Goal: Task Accomplishment & Management: Use online tool/utility

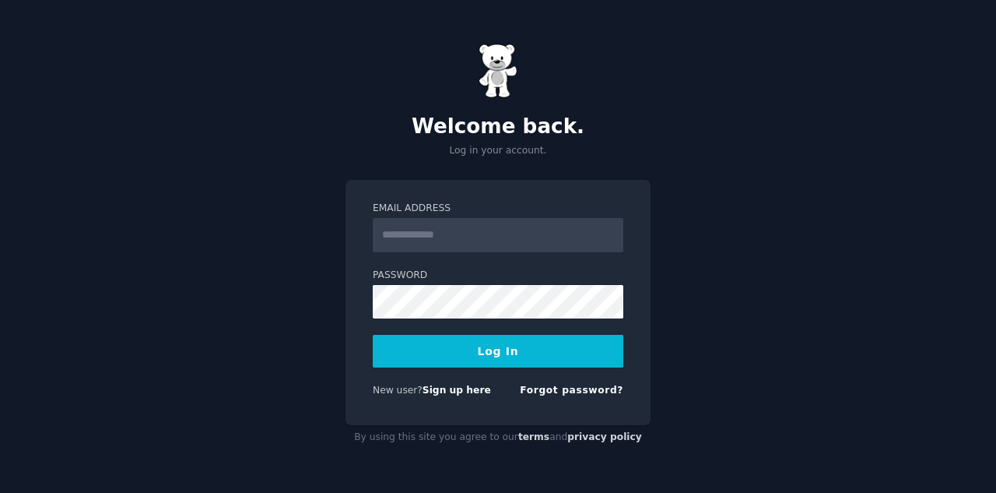
type input "**********"
click at [482, 352] on button "Log In" at bounding box center [498, 351] width 251 height 33
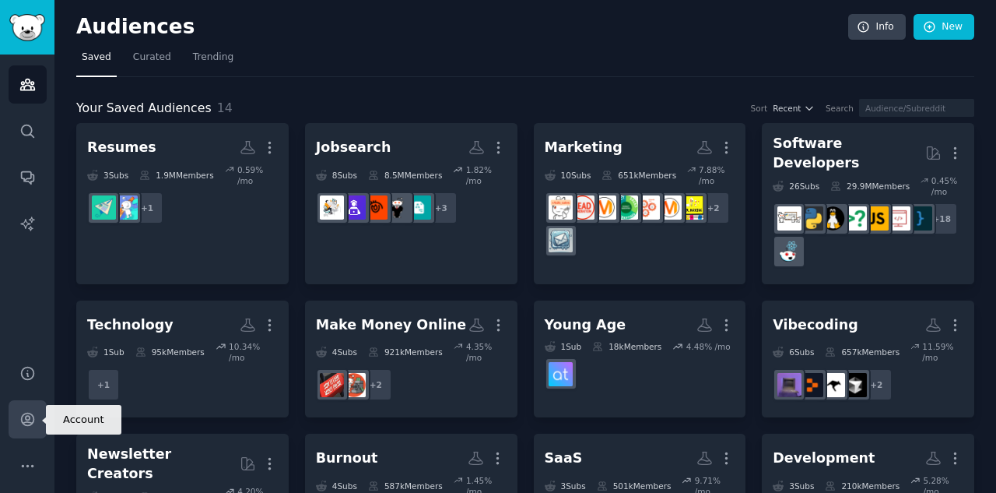
click at [26, 419] on icon "Sidebar" at bounding box center [27, 419] width 12 height 12
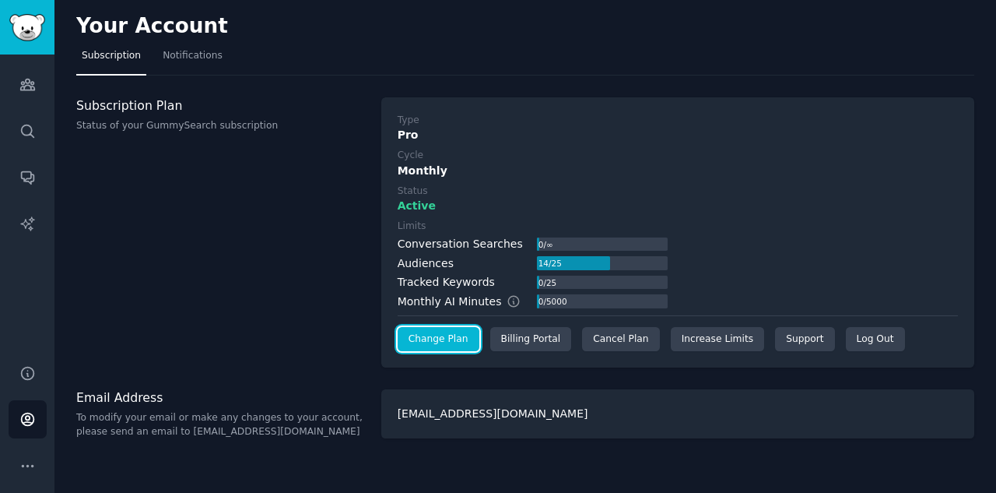
click at [440, 336] on link "Change Plan" at bounding box center [439, 339] width 82 height 25
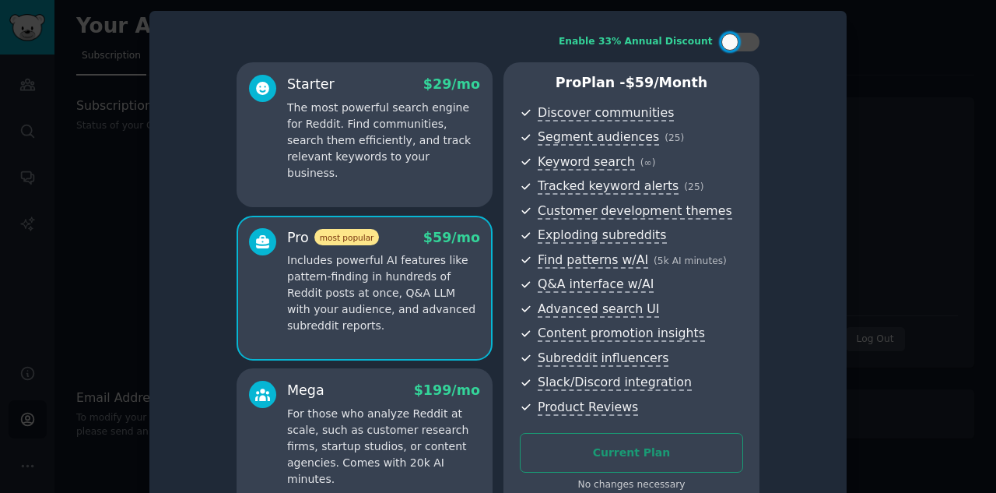
click at [84, 189] on div at bounding box center [498, 246] width 996 height 493
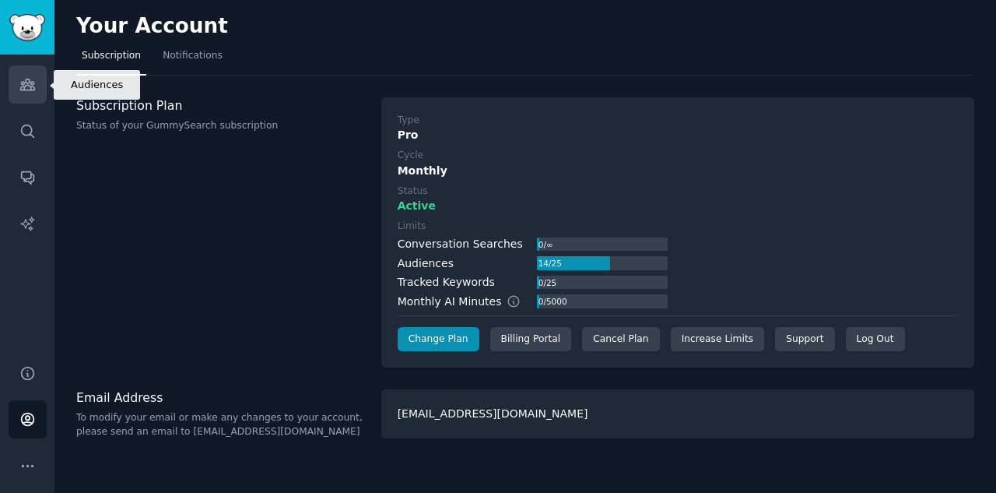
click at [19, 77] on icon "Sidebar" at bounding box center [27, 84] width 16 height 16
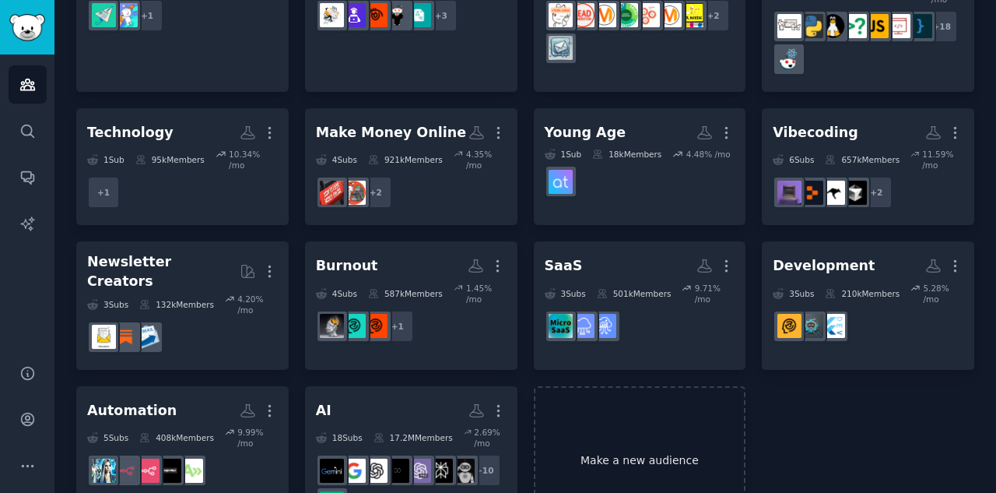
scroll to position [212, 0]
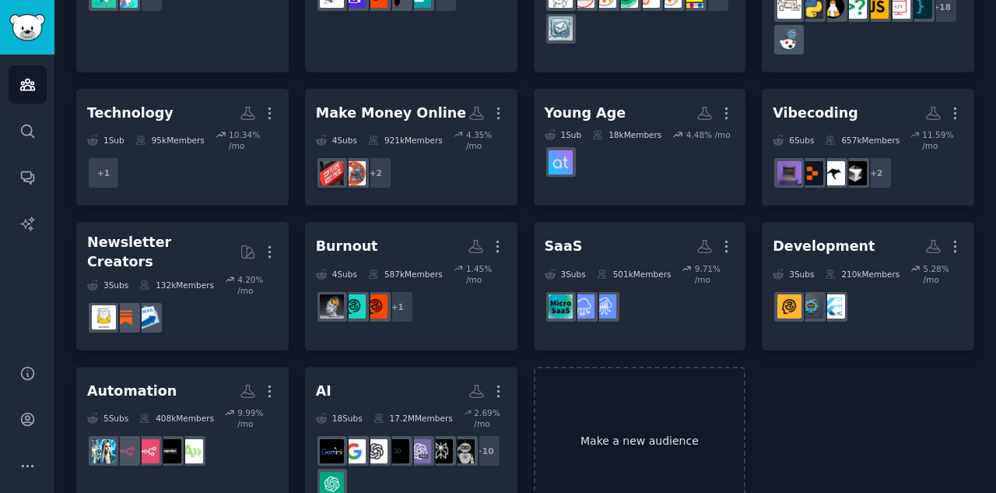
click at [636, 391] on link "Make a new audience" at bounding box center [640, 441] width 212 height 150
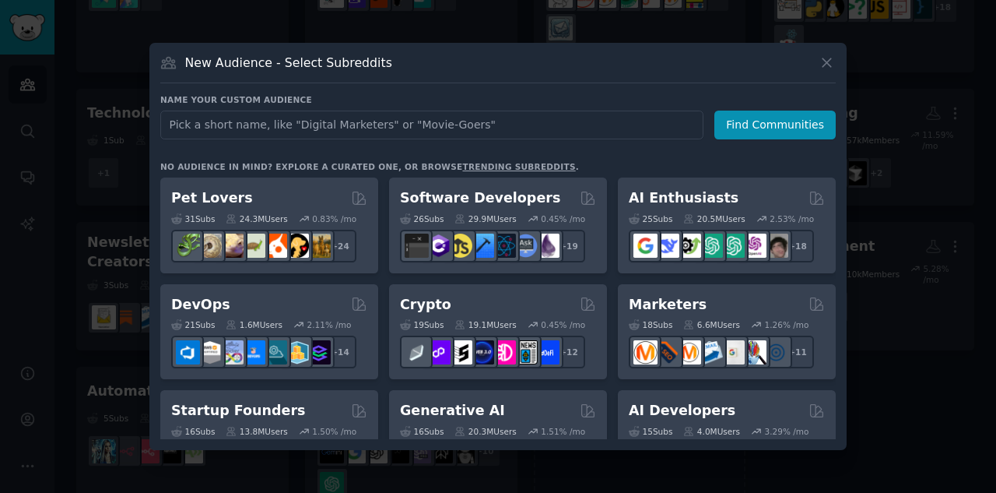
click at [336, 121] on input "text" at bounding box center [431, 124] width 543 height 29
type input "D"
type input "Growth"
click button "Find Communities" at bounding box center [774, 124] width 121 height 29
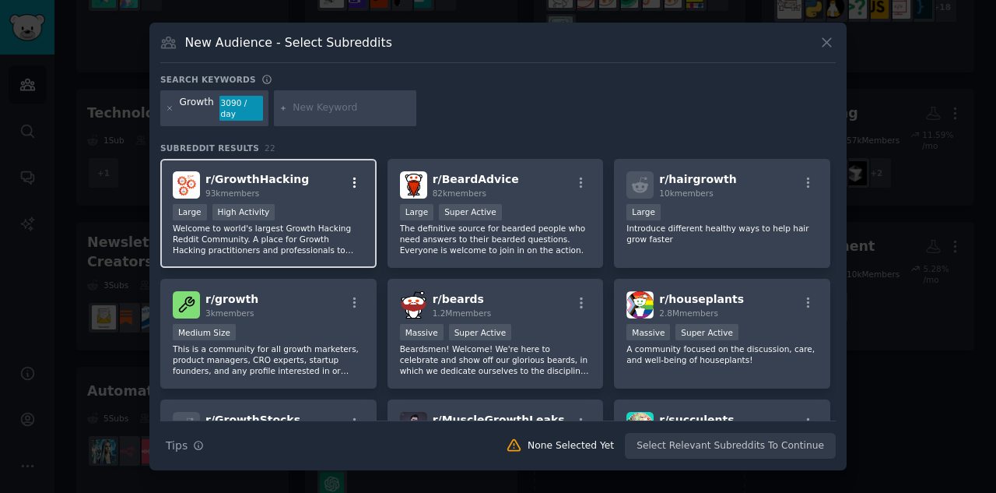
click at [353, 177] on icon "button" at bounding box center [354, 182] width 3 height 11
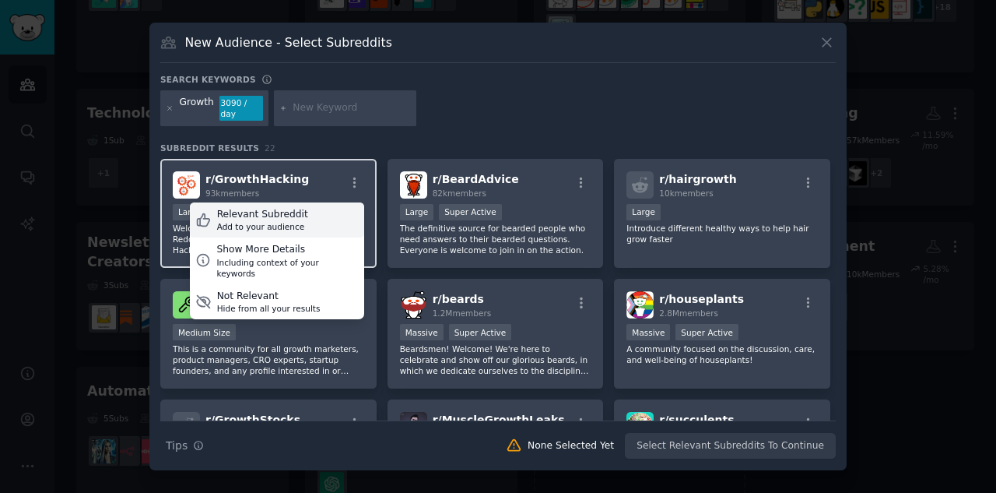
click at [277, 209] on div "Relevant Subreddit" at bounding box center [262, 215] width 91 height 14
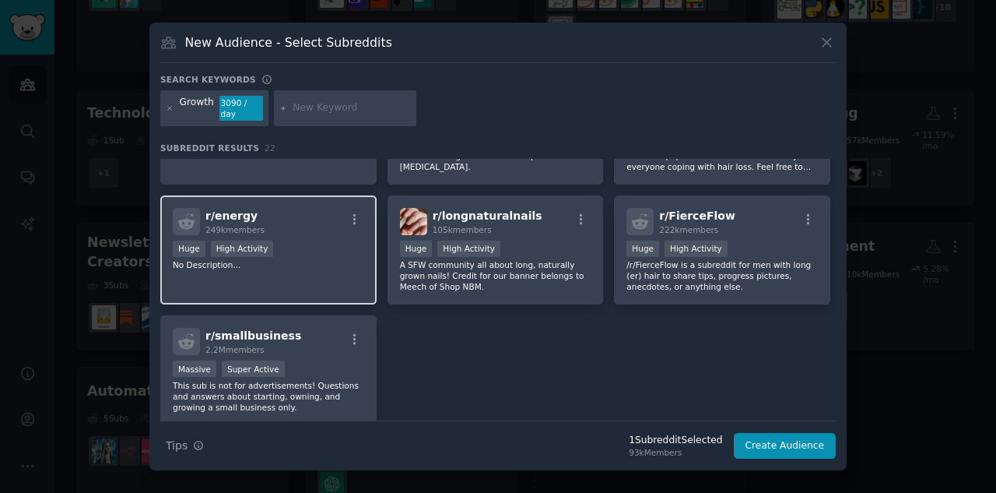
scroll to position [700, 0]
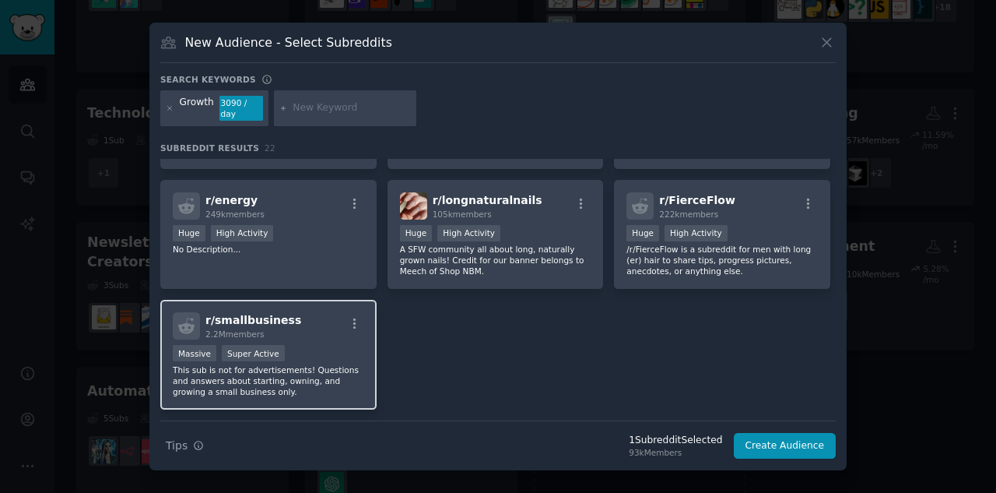
click at [294, 364] on p "This sub is not for advertisements! Questions and answers about starting, ownin…" at bounding box center [268, 380] width 191 height 33
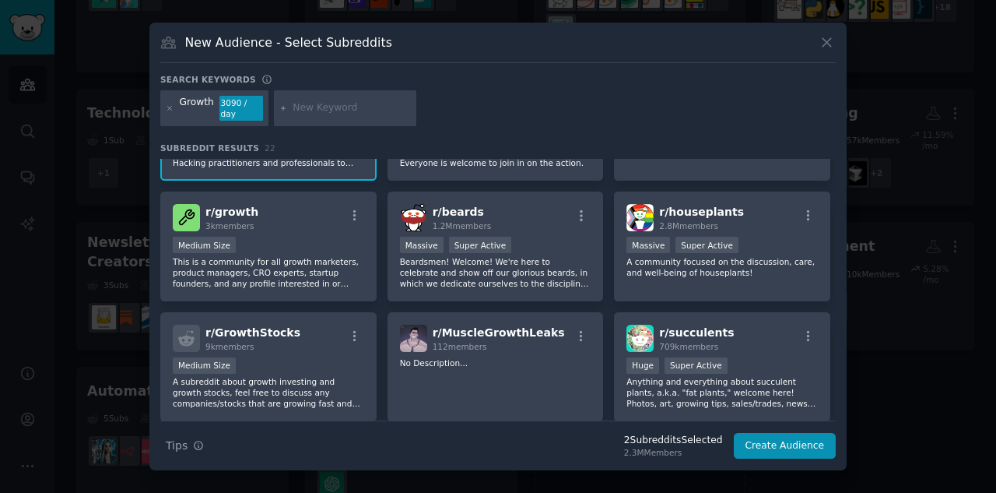
scroll to position [0, 0]
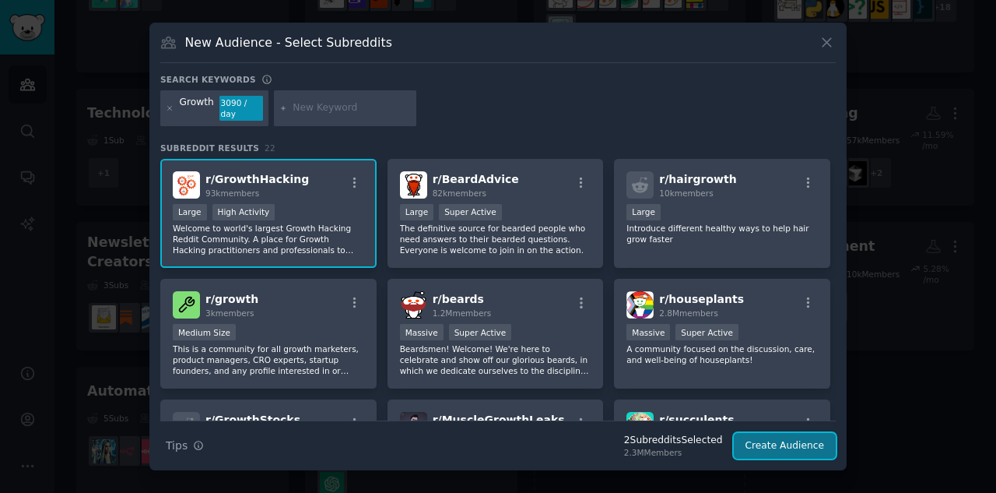
click at [781, 436] on button "Create Audience" at bounding box center [785, 446] width 103 height 26
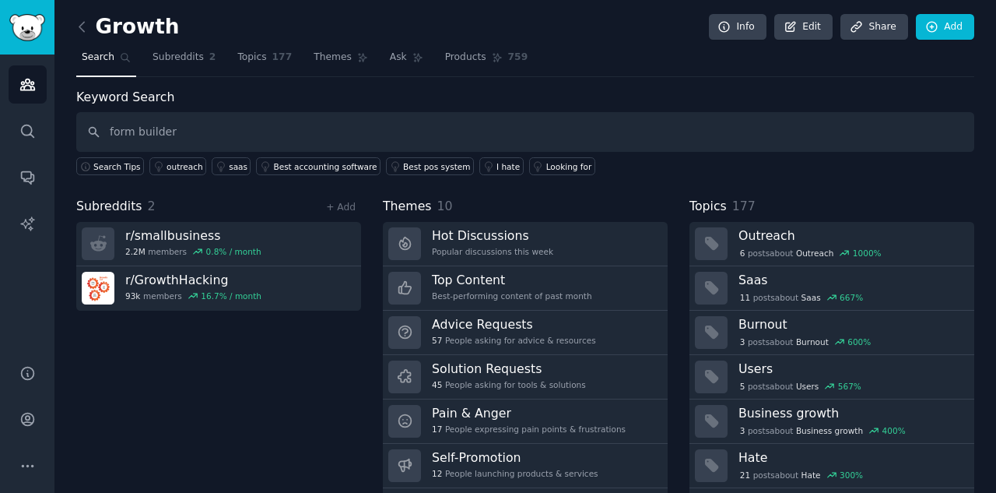
type input "form builder"
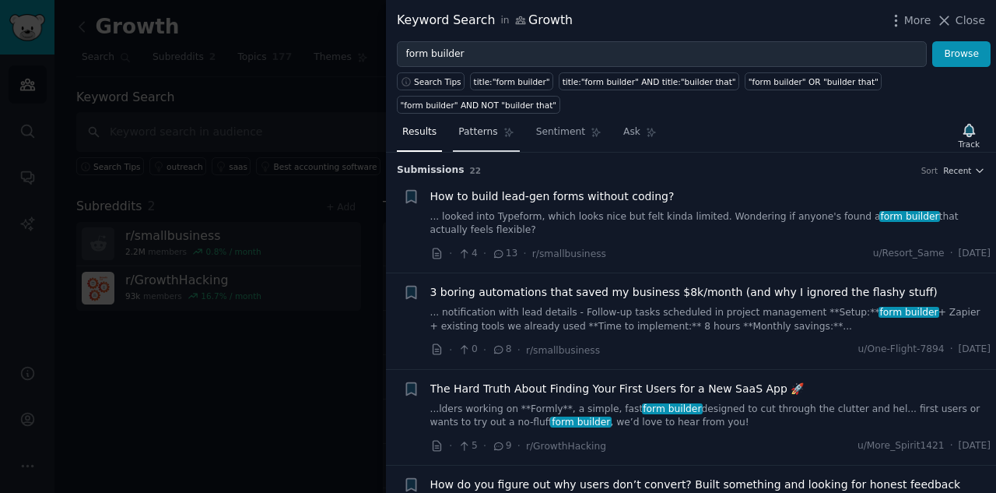
click at [468, 125] on span "Patterns" at bounding box center [477, 132] width 39 height 14
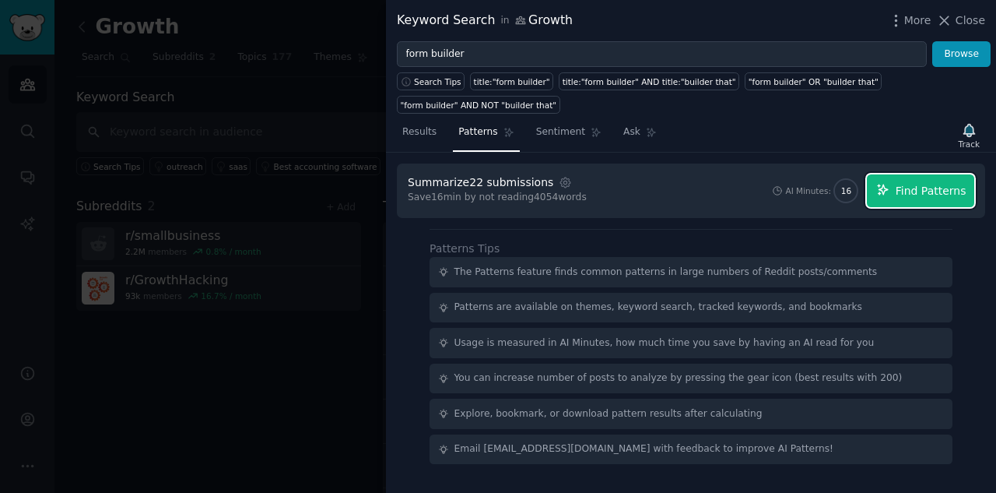
click at [934, 183] on span "Find Patterns" at bounding box center [931, 191] width 71 height 16
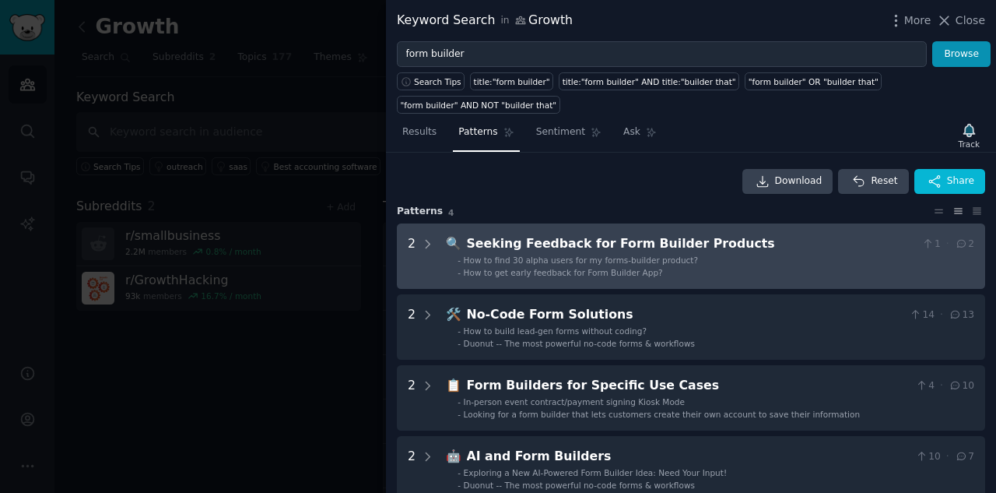
drag, startPoint x: 615, startPoint y: 217, endPoint x: 580, endPoint y: 215, distance: 34.3
click at [580, 234] on div "Seeking Feedback for Form Builder Products" at bounding box center [691, 243] width 449 height 19
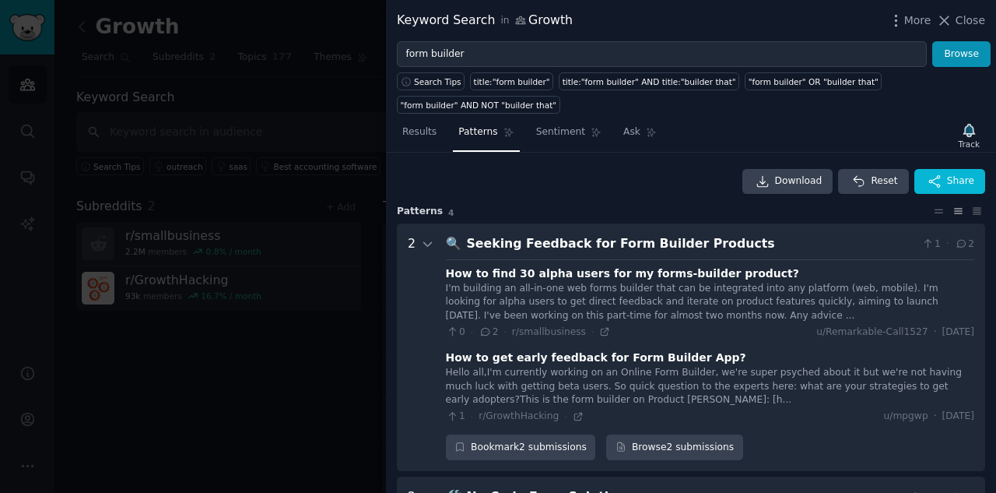
scroll to position [71, 0]
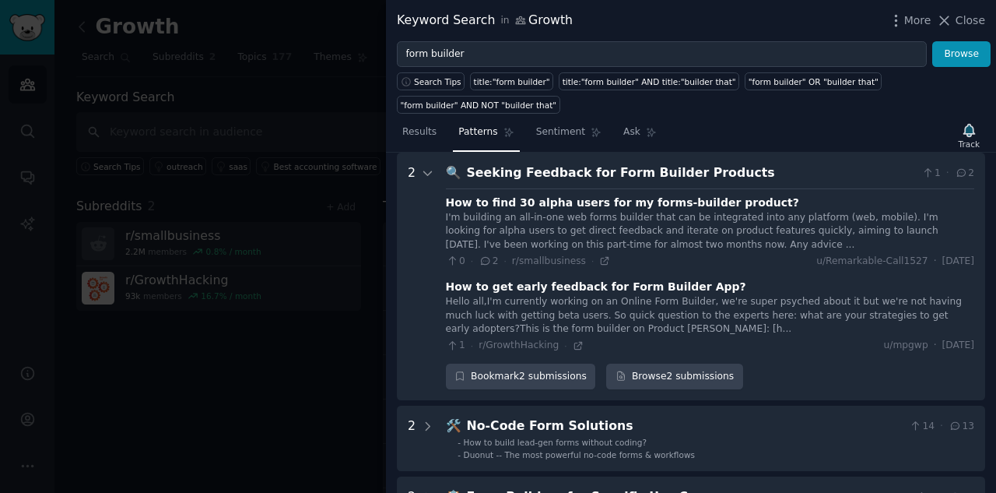
drag, startPoint x: 794, startPoint y: 306, endPoint x: 768, endPoint y: 26, distance: 281.3
click at [768, 26] on div "Keyword Search in Growth More Close" at bounding box center [691, 20] width 588 height 19
click at [814, 163] on div "Seeking Feedback for Form Builder Products" at bounding box center [691, 172] width 449 height 19
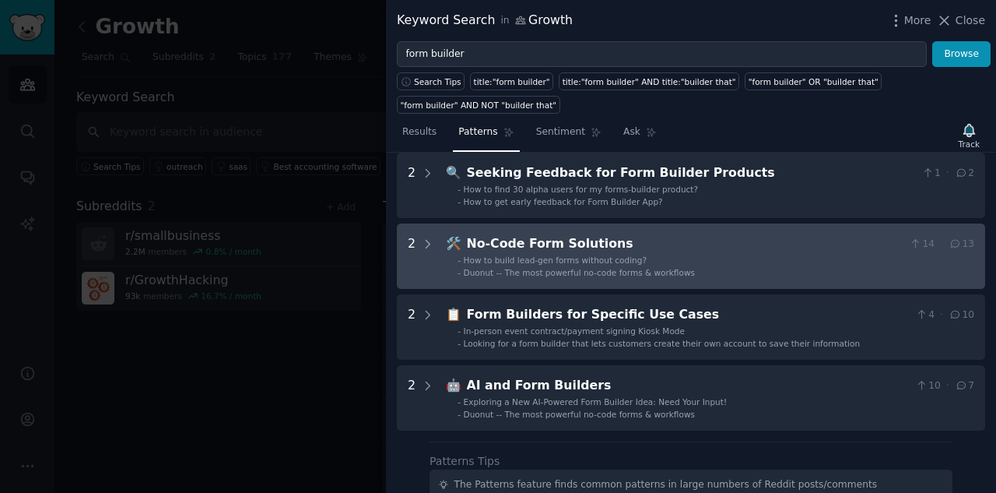
click at [738, 234] on div "No-Code Form Solutions" at bounding box center [685, 243] width 436 height 19
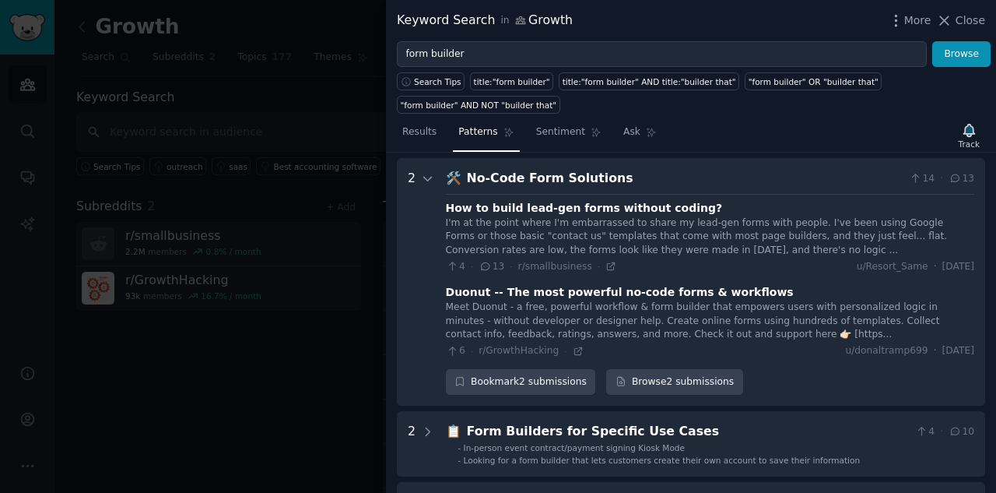
scroll to position [142, 0]
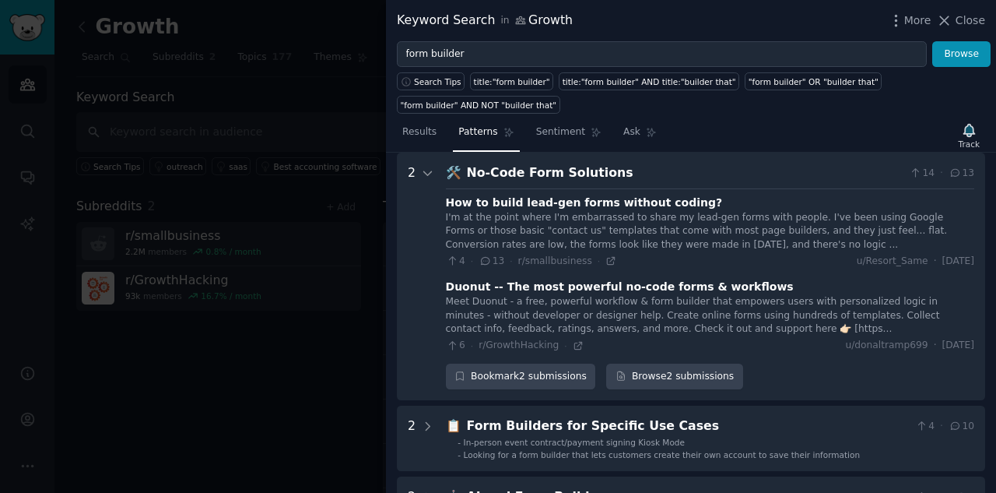
drag, startPoint x: 770, startPoint y: 321, endPoint x: 822, endPoint y: 349, distance: 58.5
click at [822, 363] on div "Bookmark 2 submissions Browse 2 submissions" at bounding box center [710, 376] width 528 height 26
click at [757, 163] on div "No-Code Form Solutions" at bounding box center [685, 172] width 436 height 19
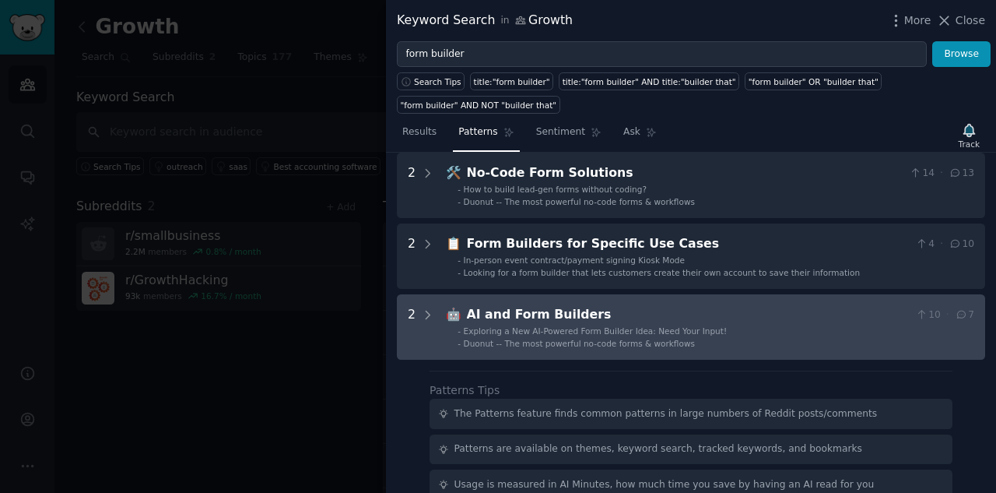
click at [743, 294] on Builders "2 🤖 AI and Form Builders 10 · 7 - Exploring a New AI-Powered Form Builder Idea:…" at bounding box center [691, 326] width 588 height 65
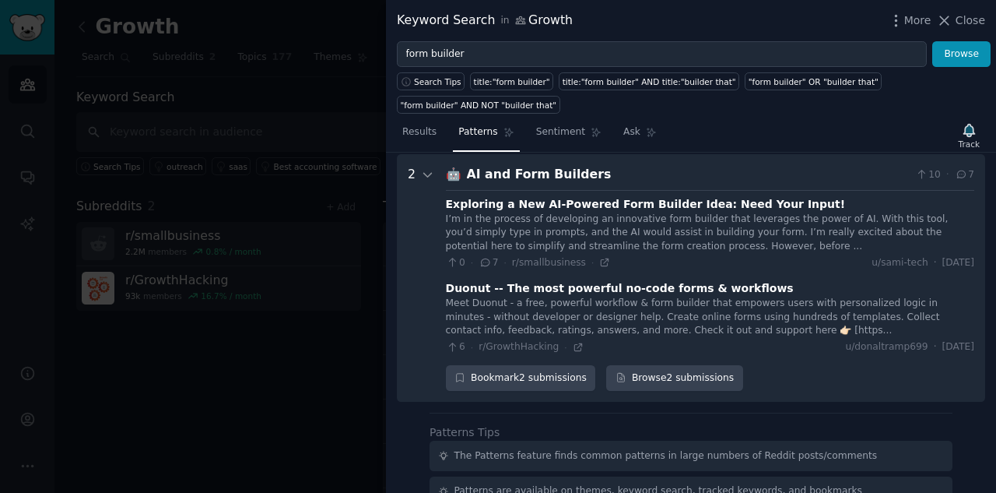
scroll to position [283, 0]
click at [565, 211] on div "I’m in the process of developing an innovative form builder that leverages the …" at bounding box center [710, 231] width 528 height 41
click at [599, 255] on icon at bounding box center [604, 260] width 11 height 11
click at [752, 163] on div "AI and Form Builders" at bounding box center [688, 172] width 443 height 19
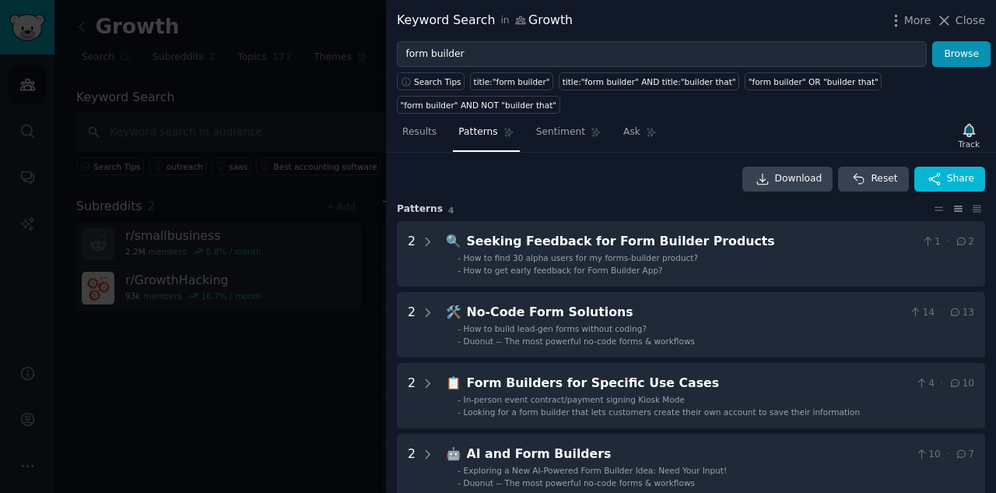
scroll to position [0, 0]
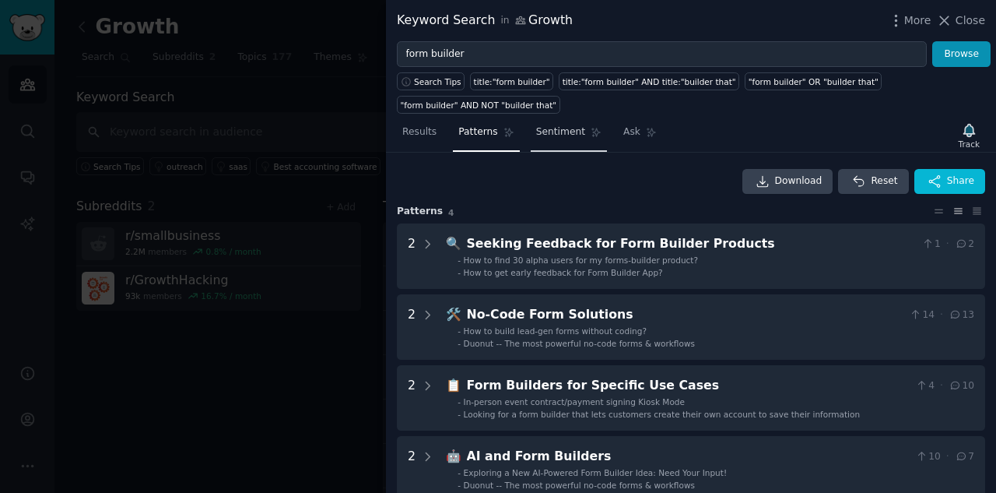
click at [562, 125] on span "Sentiment" at bounding box center [560, 132] width 49 height 14
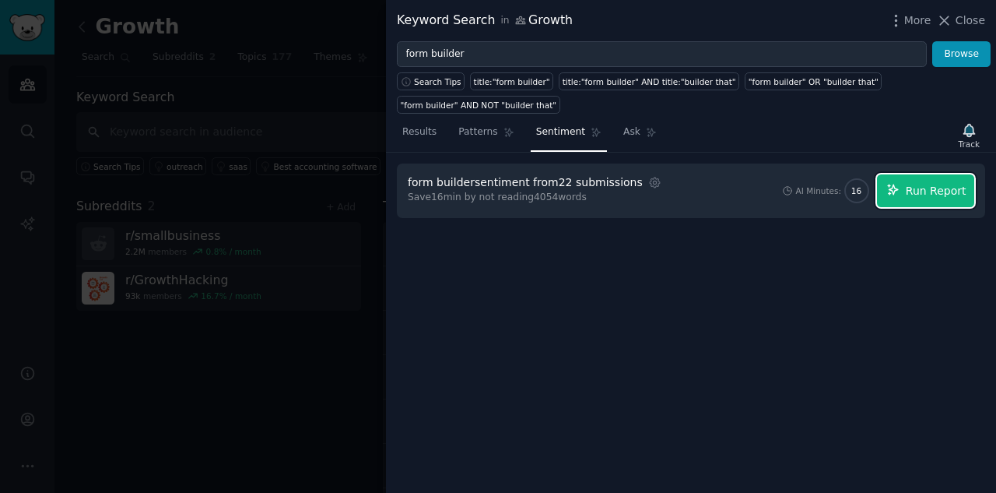
click at [914, 183] on span "Run Report" at bounding box center [936, 191] width 61 height 16
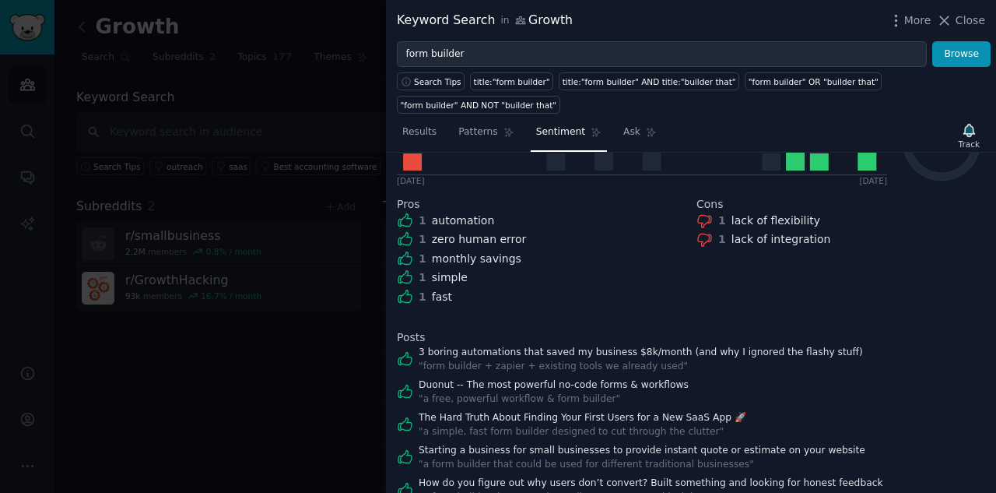
scroll to position [275, 0]
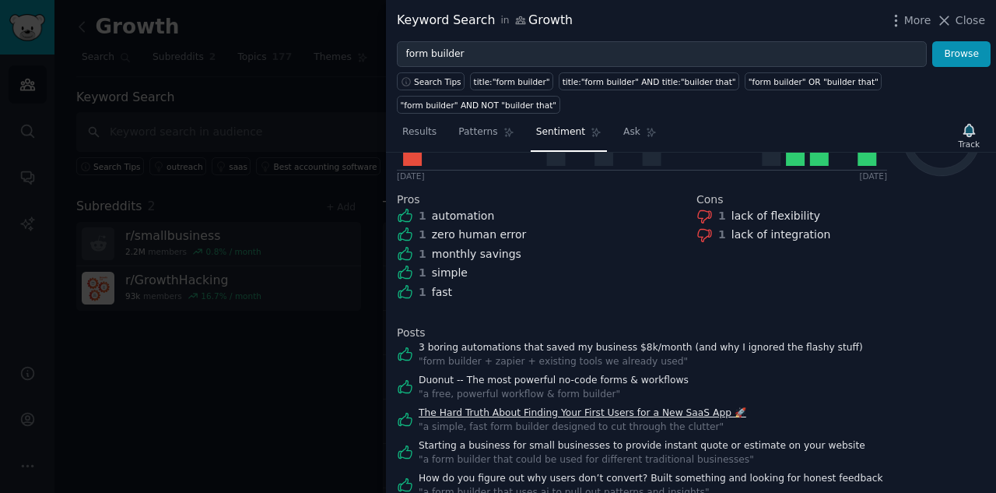
click at [643, 406] on link "The Hard Truth About Finding Your First Users for a New SaaS App 🚀" at bounding box center [583, 413] width 328 height 14
